Goal: Navigation & Orientation: Find specific page/section

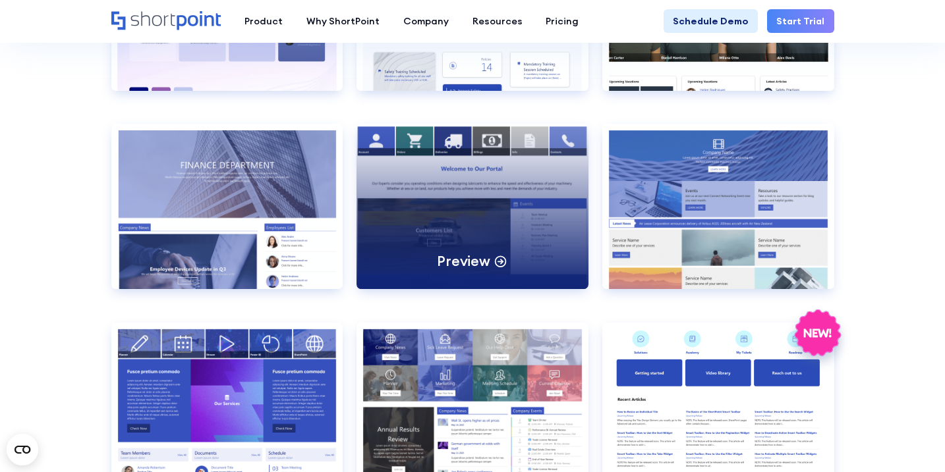
scroll to position [994, 0]
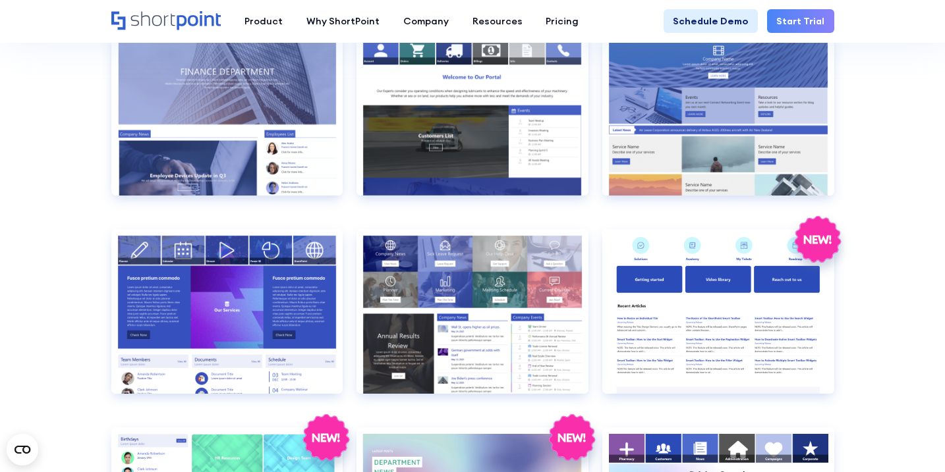
scroll to position [2294, 0]
